Goal: Task Accomplishment & Management: Use online tool/utility

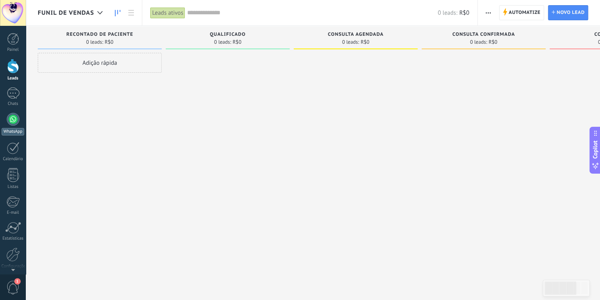
click at [9, 122] on div at bounding box center [13, 119] width 13 height 13
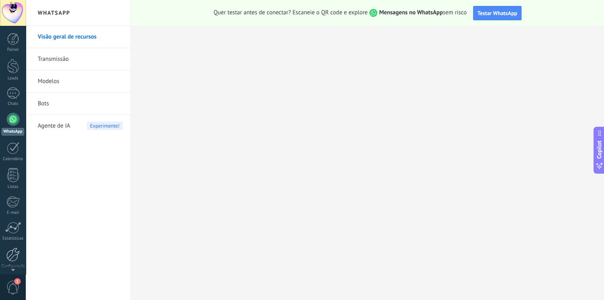
click at [13, 255] on div at bounding box center [12, 254] width 13 height 14
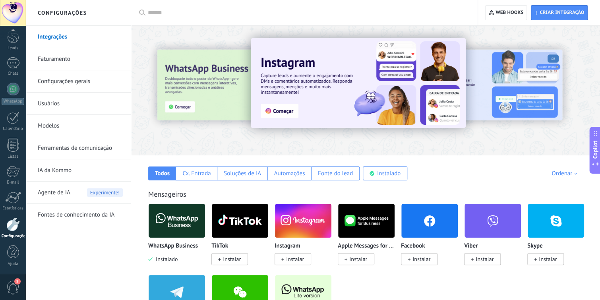
click at [359, 11] on input "text" at bounding box center [307, 13] width 318 height 8
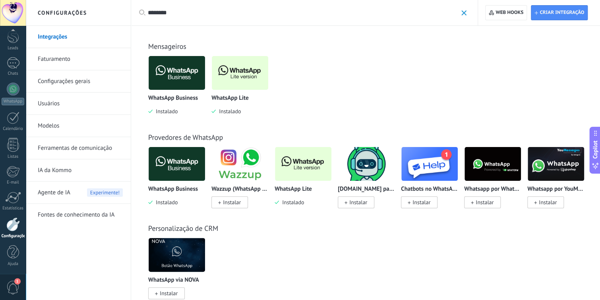
type input "********"
click at [239, 75] on img at bounding box center [240, 73] width 56 height 39
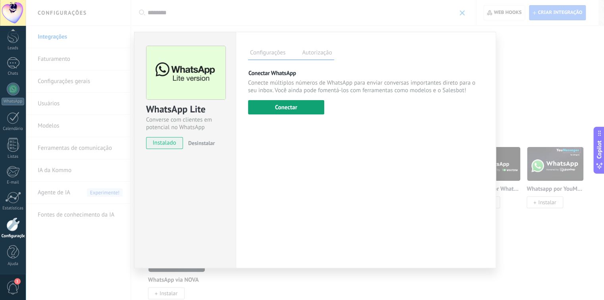
click at [278, 110] on button "Conectar" at bounding box center [286, 107] width 76 height 14
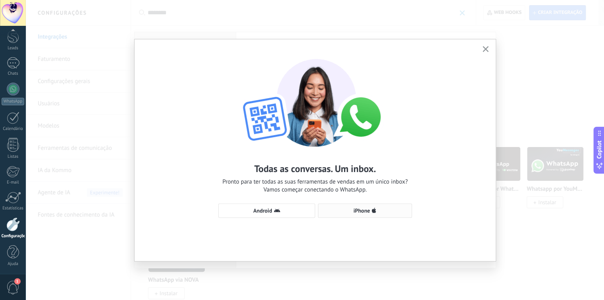
click at [347, 210] on span "iPhone" at bounding box center [364, 210] width 85 height 6
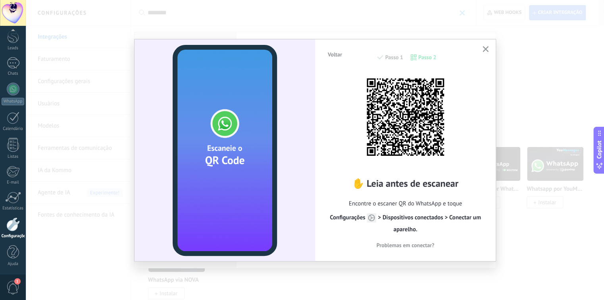
click at [402, 243] on span "Problemas em conectar?" at bounding box center [406, 245] width 58 height 6
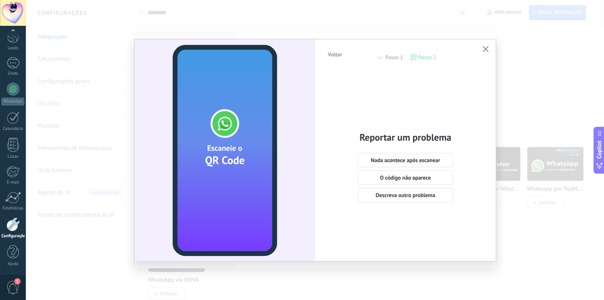
click at [337, 56] on span "Voltar" at bounding box center [335, 55] width 14 height 6
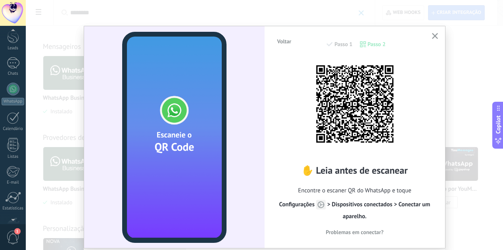
scroll to position [80, 0]
